Goal: Find specific page/section: Find specific page/section

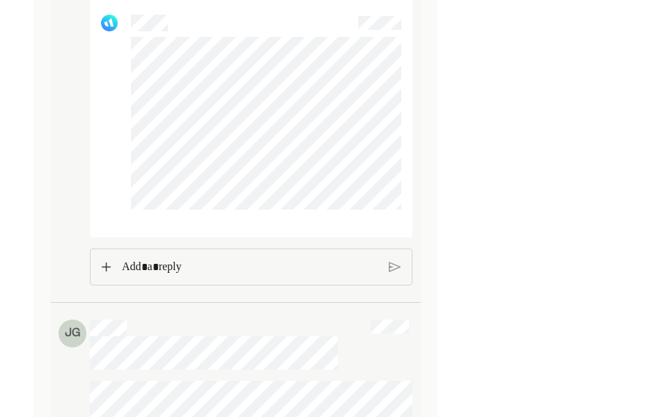
scroll to position [1907, 0]
click at [203, 275] on p "Rich Text Editor. Editing area: main" at bounding box center [250, 266] width 256 height 18
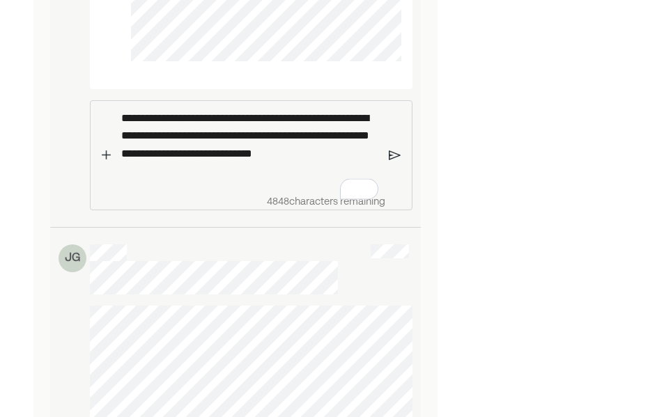
scroll to position [2055, 0]
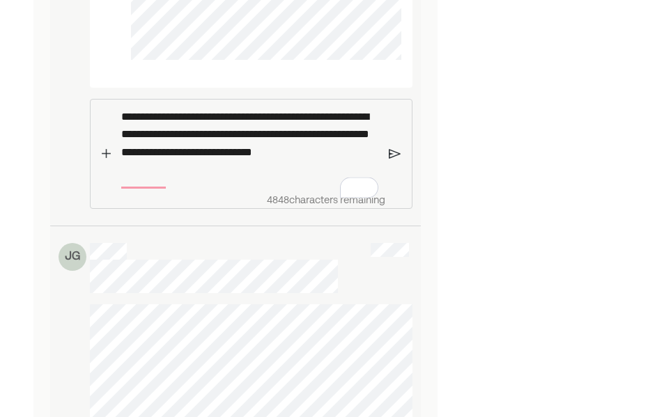
click at [396, 160] on img at bounding box center [395, 154] width 12 height 13
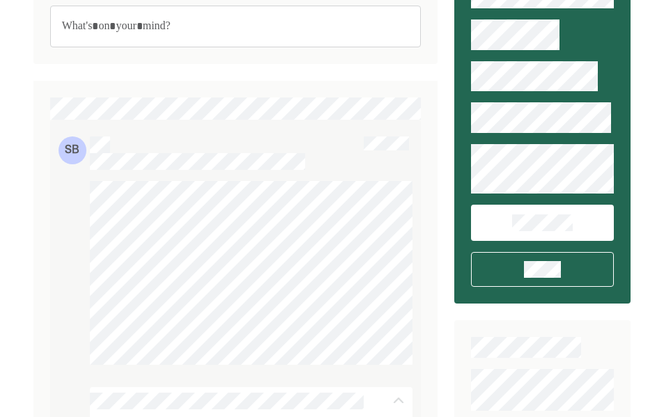
scroll to position [0, 0]
